Goal: Information Seeking & Learning: Learn about a topic

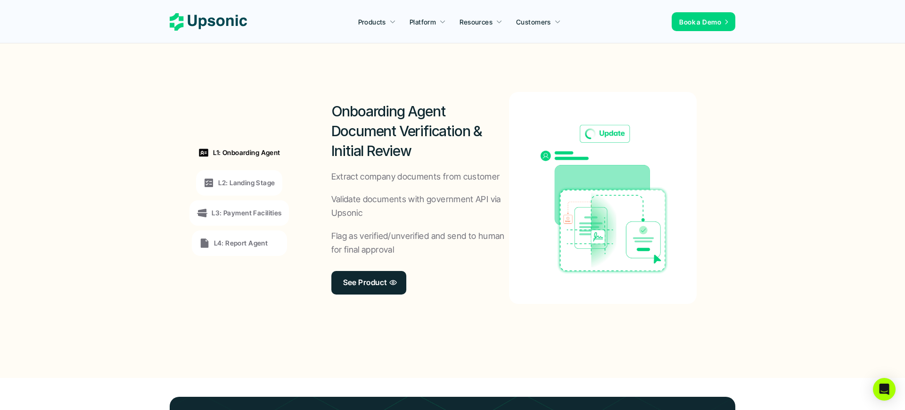
scroll to position [712, 0]
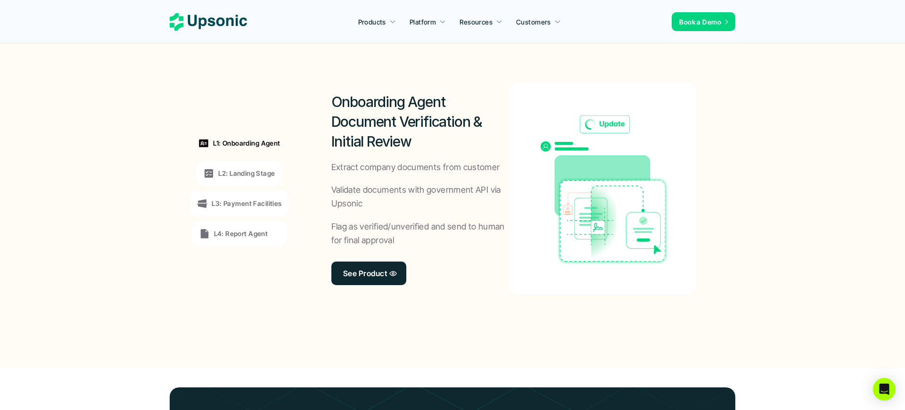
click at [248, 175] on p "L2: Landing Stage" at bounding box center [246, 173] width 57 height 10
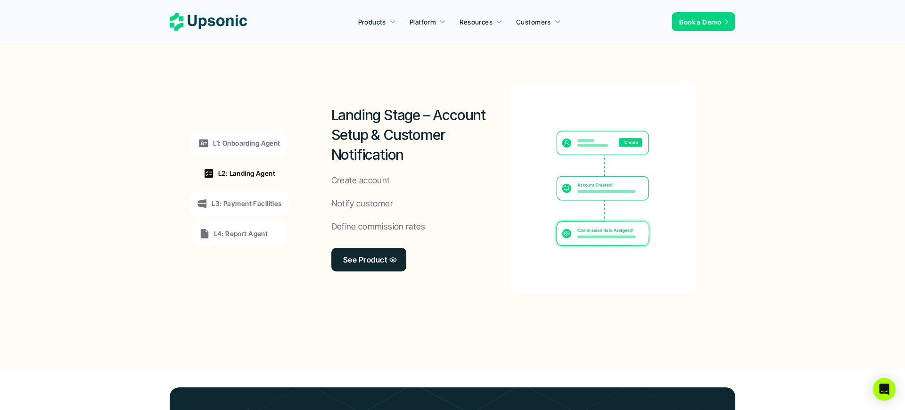
click at [246, 202] on p "L3: Payment Facilities" at bounding box center [247, 203] width 70 height 10
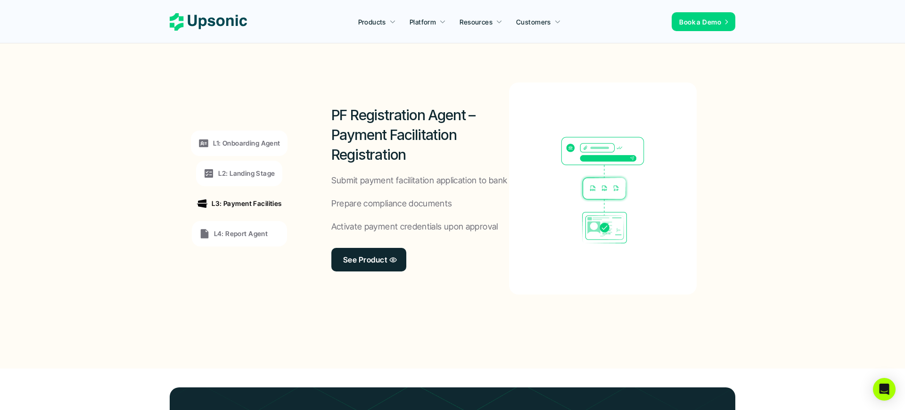
click at [231, 235] on p "L4: Report Agent" at bounding box center [241, 234] width 54 height 10
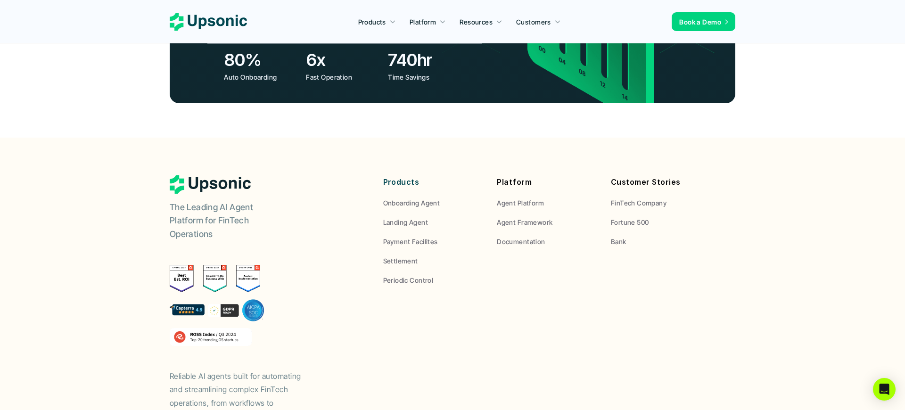
scroll to position [3492, 0]
click at [643, 198] on p "FinTech Company" at bounding box center [639, 203] width 56 height 10
click at [628, 198] on p "FinTech Company" at bounding box center [639, 203] width 56 height 10
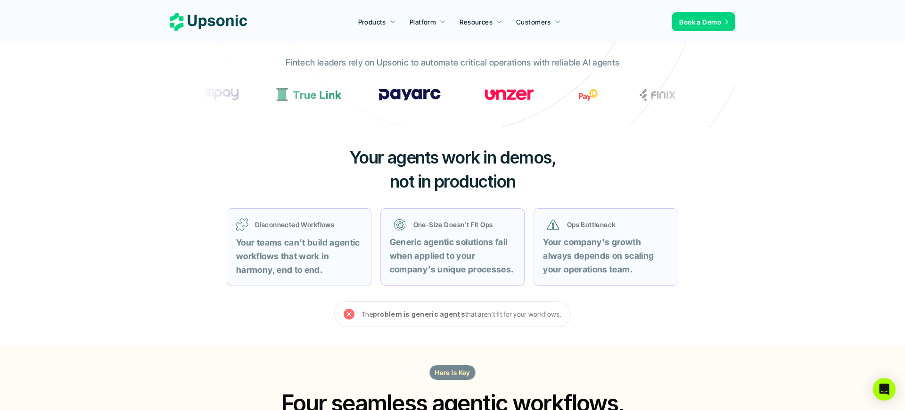
scroll to position [0, 0]
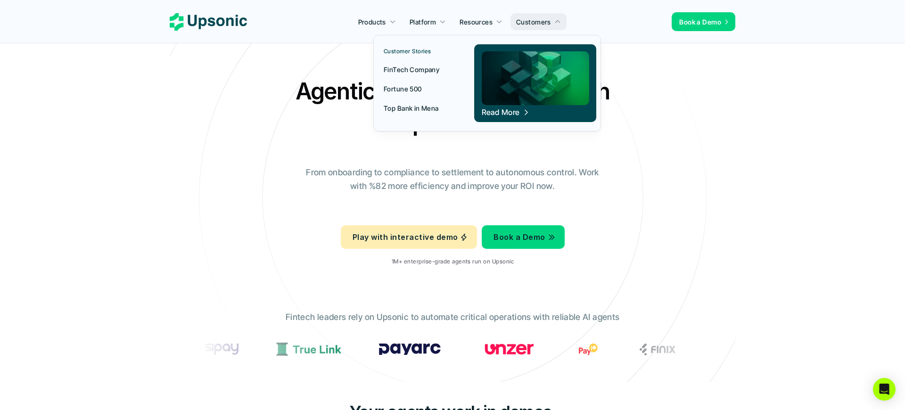
click at [421, 70] on p "FinTech Company" at bounding box center [412, 70] width 56 height 10
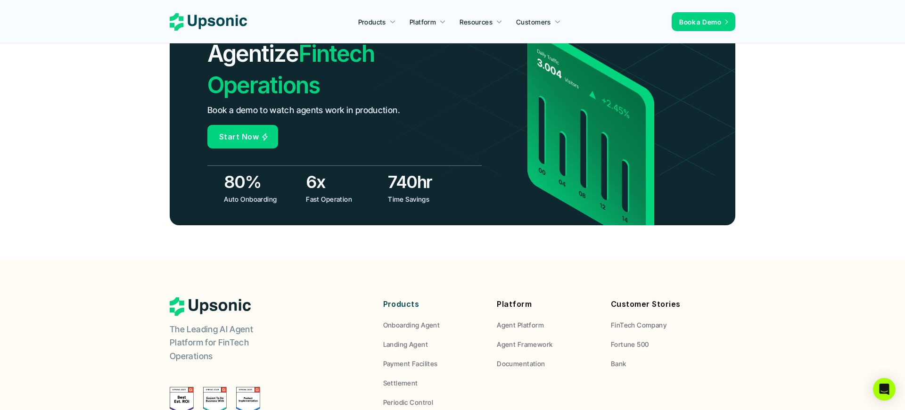
scroll to position [3521, 0]
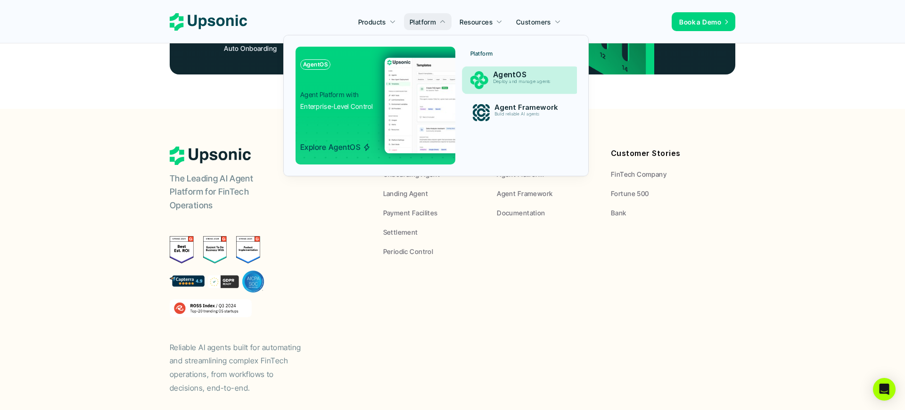
click at [517, 83] on p "Deploy and manage agents" at bounding box center [529, 81] width 72 height 5
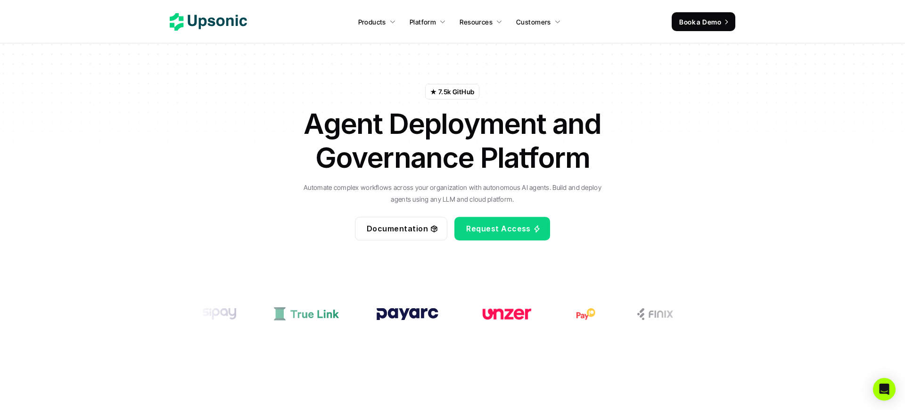
scroll to position [19, 0]
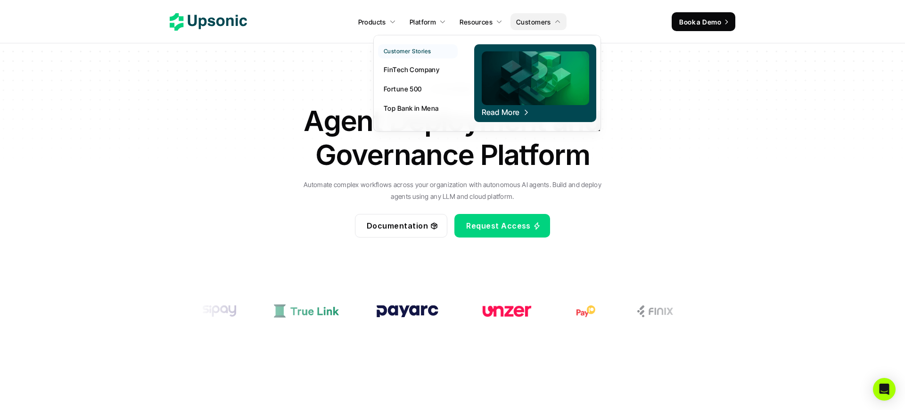
click at [414, 109] on p "Top Bank in Mena" at bounding box center [411, 108] width 55 height 10
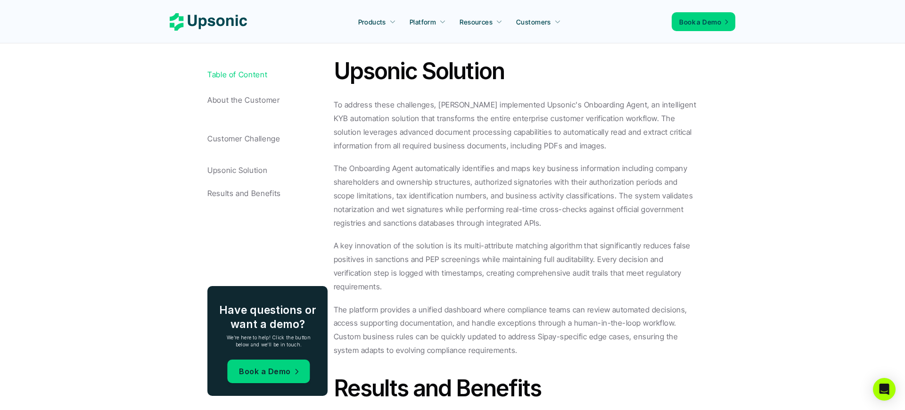
scroll to position [1071, 0]
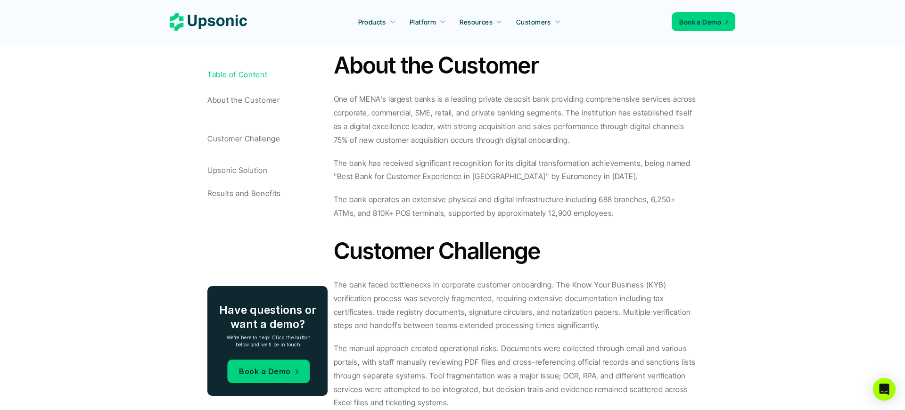
scroll to position [551, 0]
